Goal: Task Accomplishment & Management: Use online tool/utility

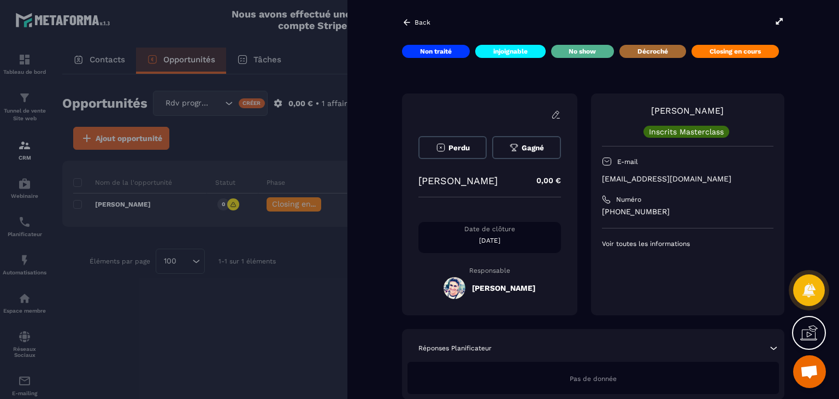
click at [408, 24] on icon at bounding box center [407, 22] width 10 height 10
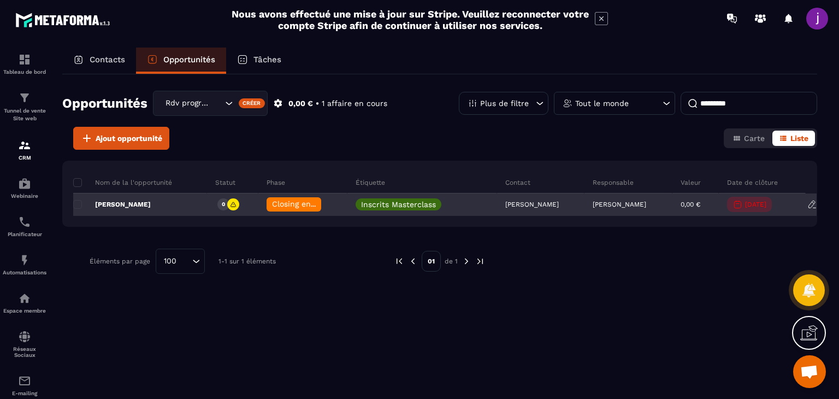
click at [286, 207] on span "Closing en cours" at bounding box center [303, 203] width 62 height 9
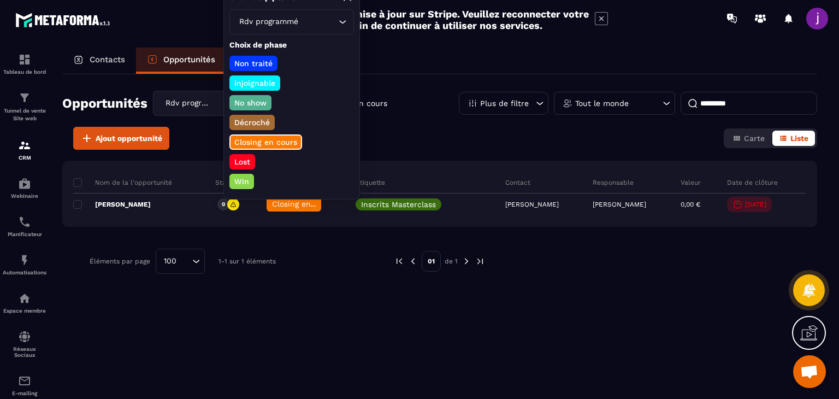
click at [245, 179] on p "Win" at bounding box center [242, 181] width 18 height 11
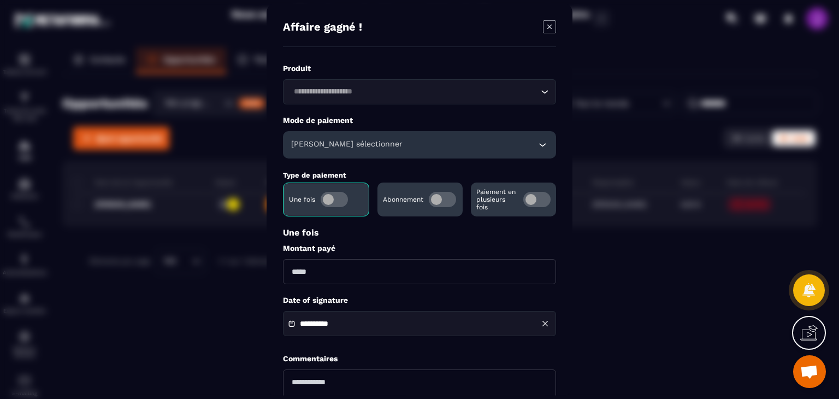
click at [364, 146] on h6 "[PERSON_NAME] sélectionner" at bounding box center [346, 144] width 111 height 11
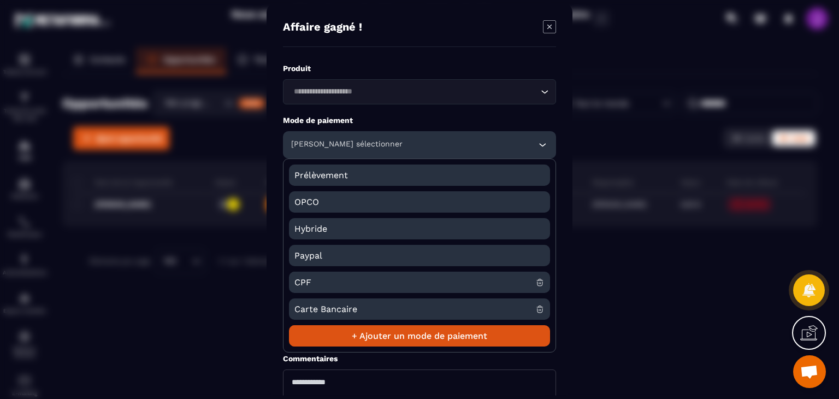
click at [329, 275] on span "CPF" at bounding box center [414, 282] width 241 height 21
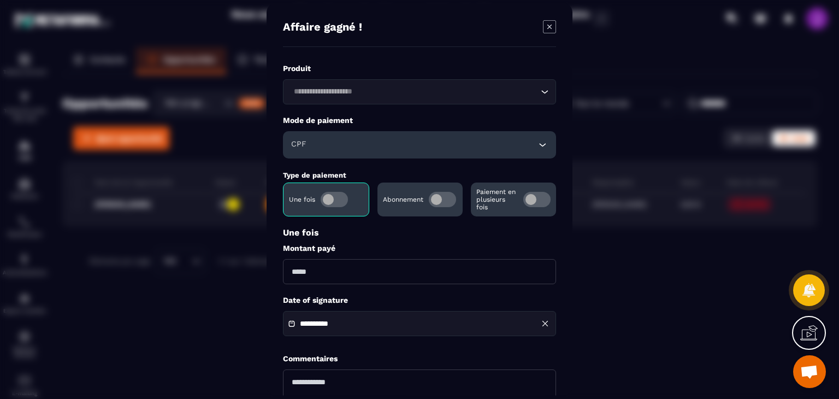
click at [323, 275] on input "Modal window" at bounding box center [419, 271] width 273 height 25
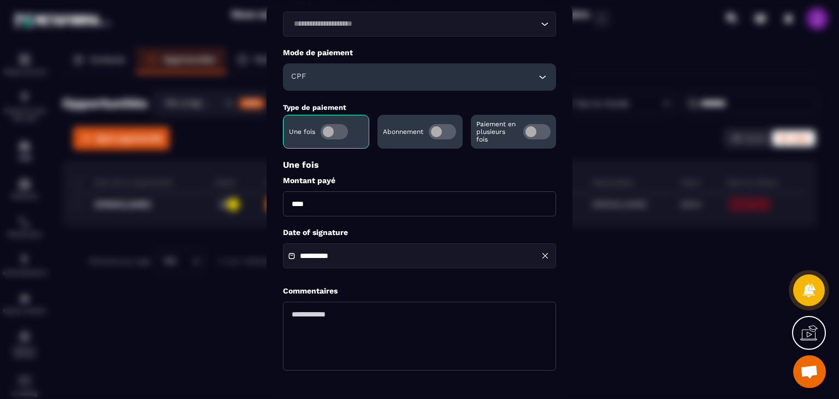
scroll to position [105, 0]
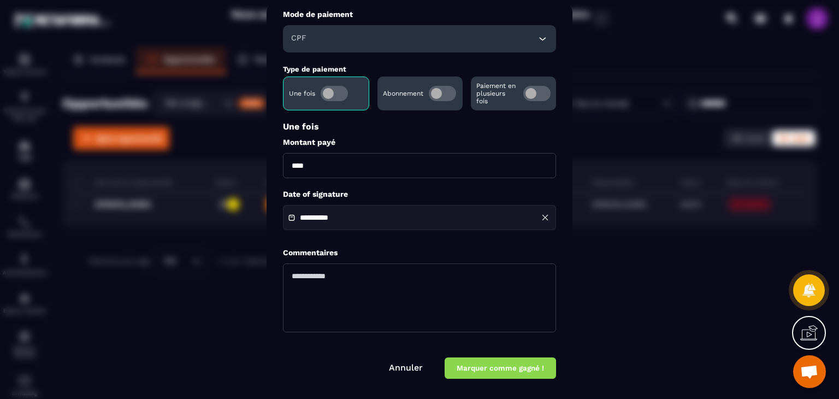
type input "****"
click at [484, 365] on button "Marquer comme gagné !" at bounding box center [500, 368] width 111 height 21
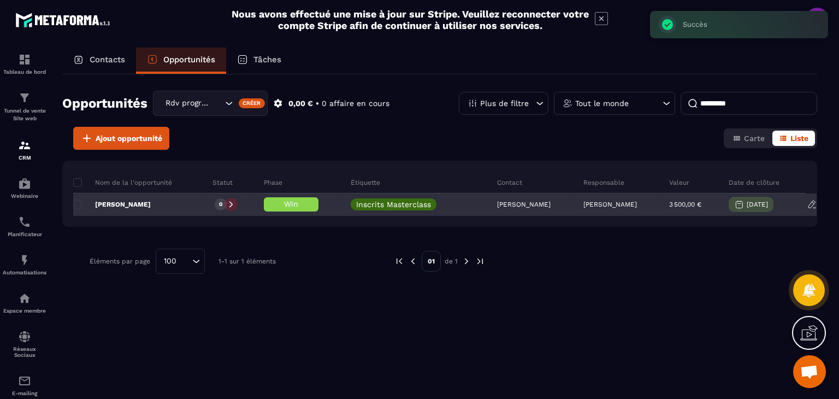
click at [535, 208] on div "[PERSON_NAME]" at bounding box center [532, 205] width 86 height 22
